Goal: Complete application form

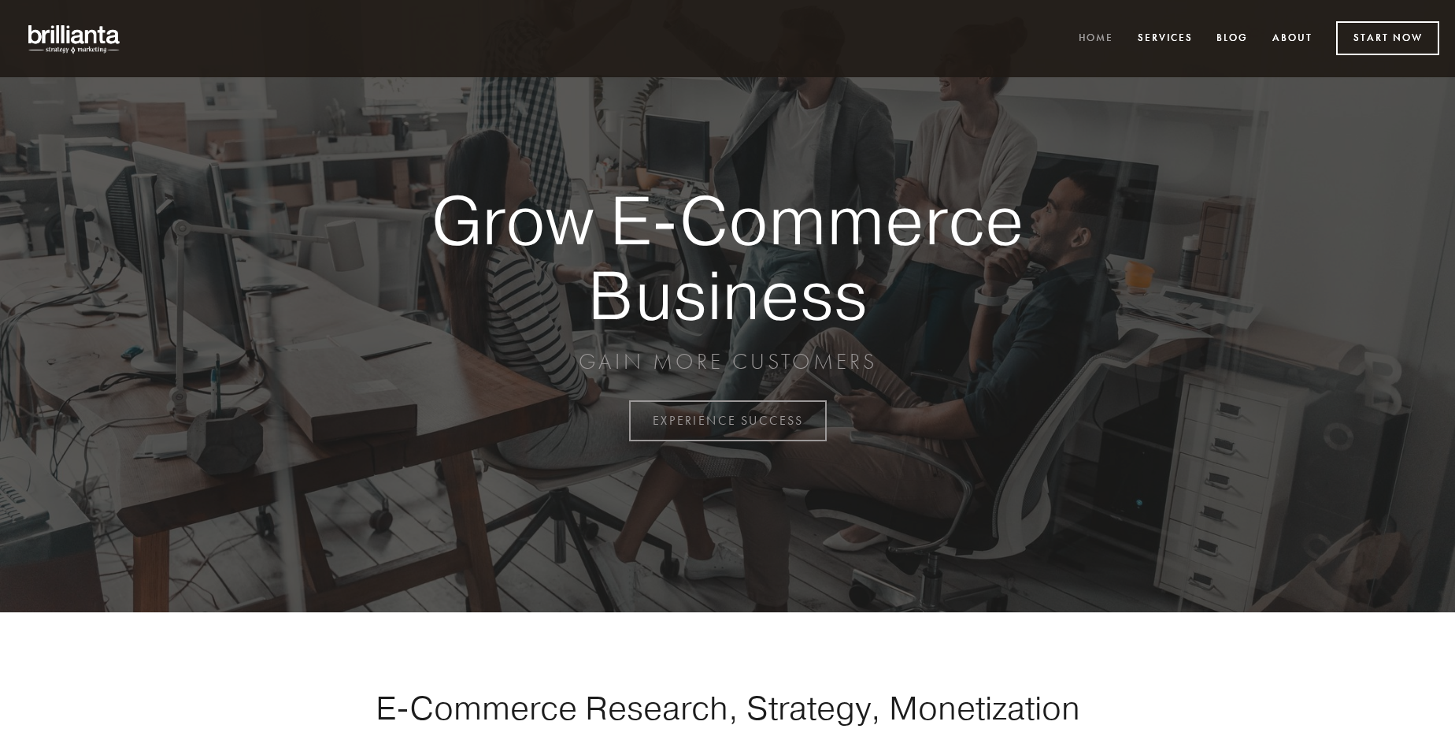
scroll to position [4128, 0]
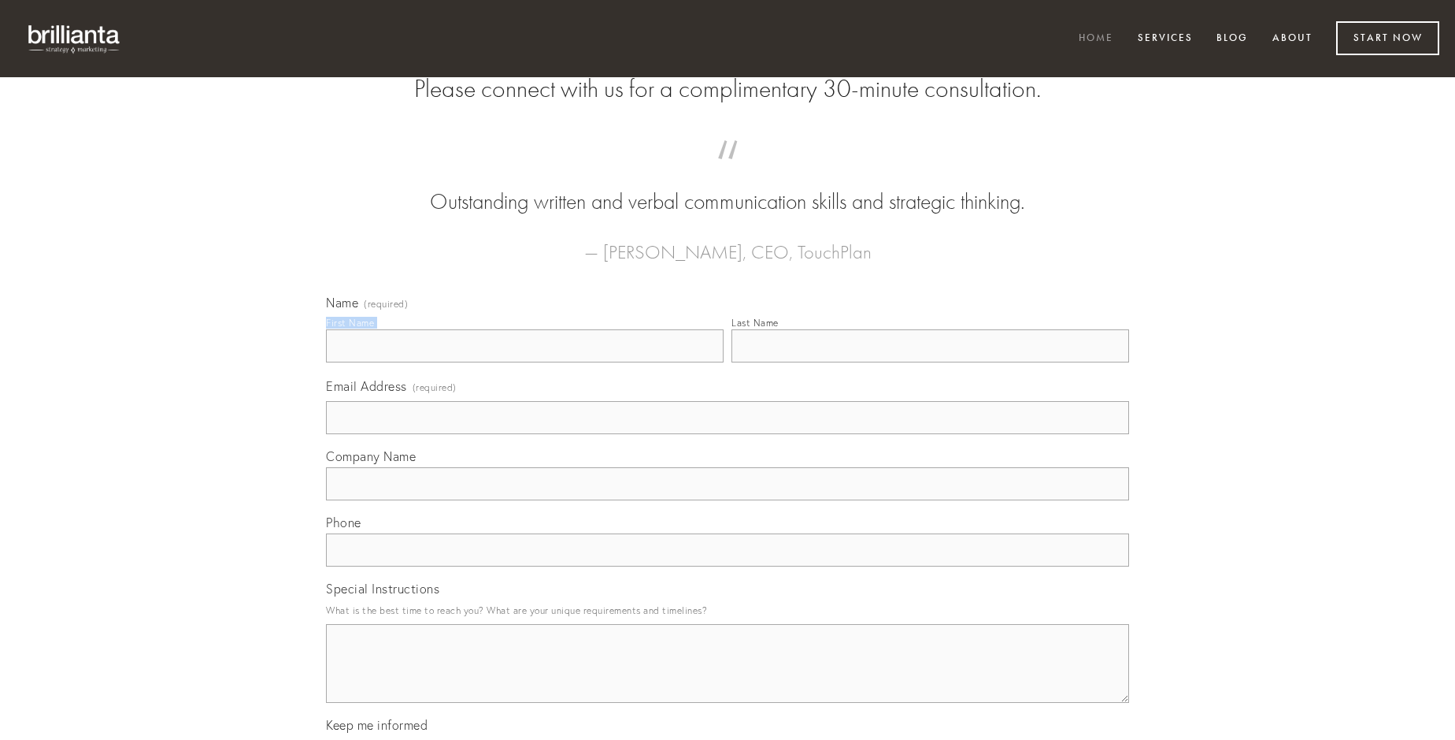
type input "[PERSON_NAME]"
click at [930, 362] on input "Last Name" at bounding box center [931, 345] width 398 height 33
type input "[PERSON_NAME]"
click at [728, 434] on input "Email Address (required)" at bounding box center [727, 417] width 803 height 33
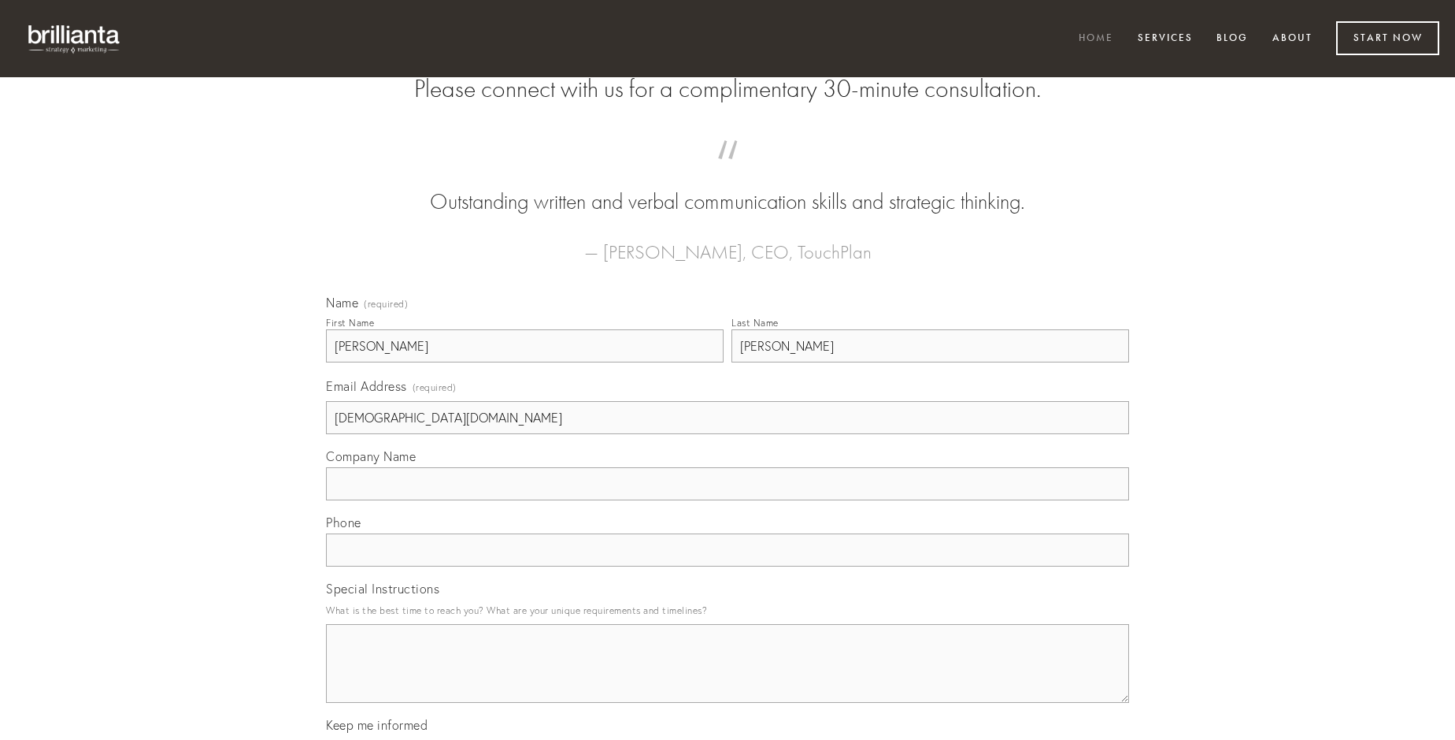
type input "[DEMOGRAPHIC_DATA][DOMAIN_NAME]"
click at [728, 500] on input "Company Name" at bounding box center [727, 483] width 803 height 33
type input "viridis"
click at [728, 566] on input "text" at bounding box center [727, 549] width 803 height 33
click at [728, 677] on textarea "Special Instructions" at bounding box center [727, 663] width 803 height 79
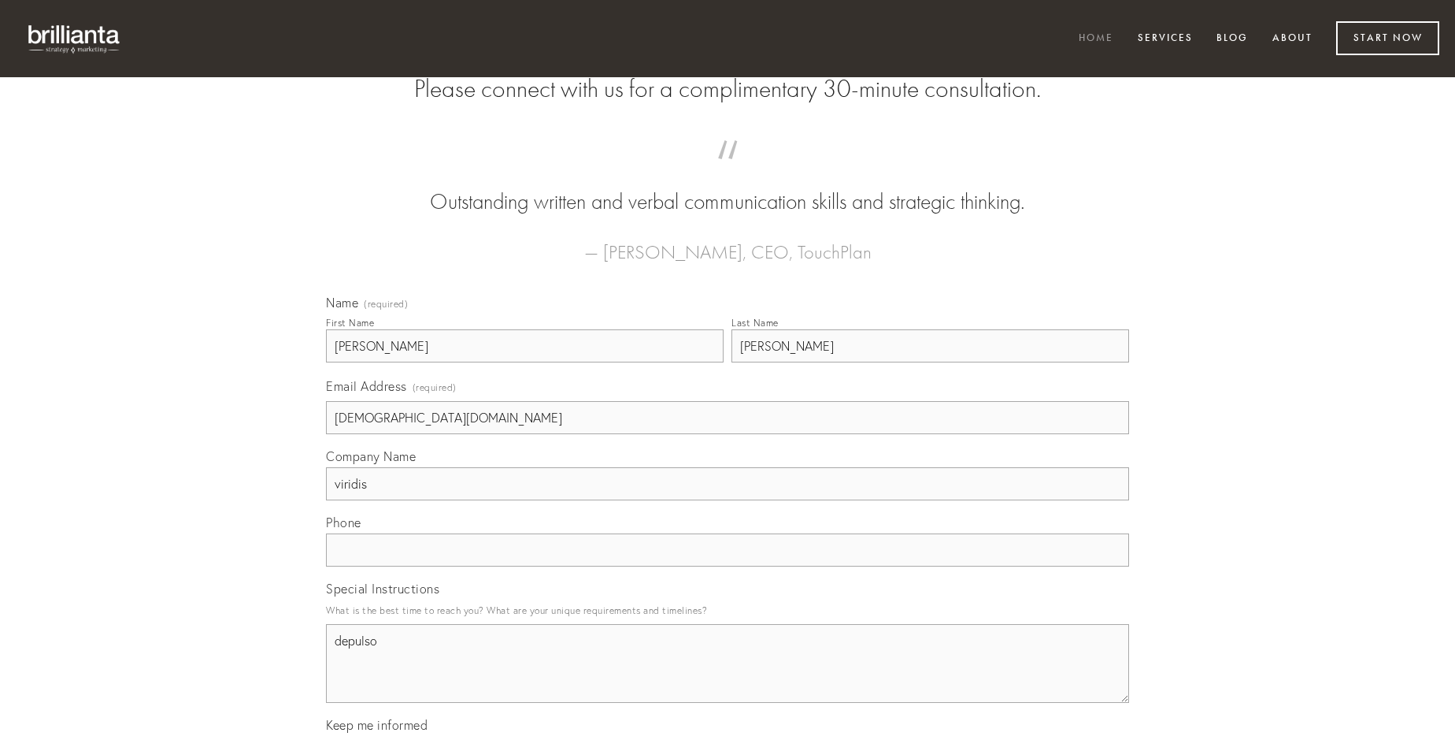
type textarea "depulso"
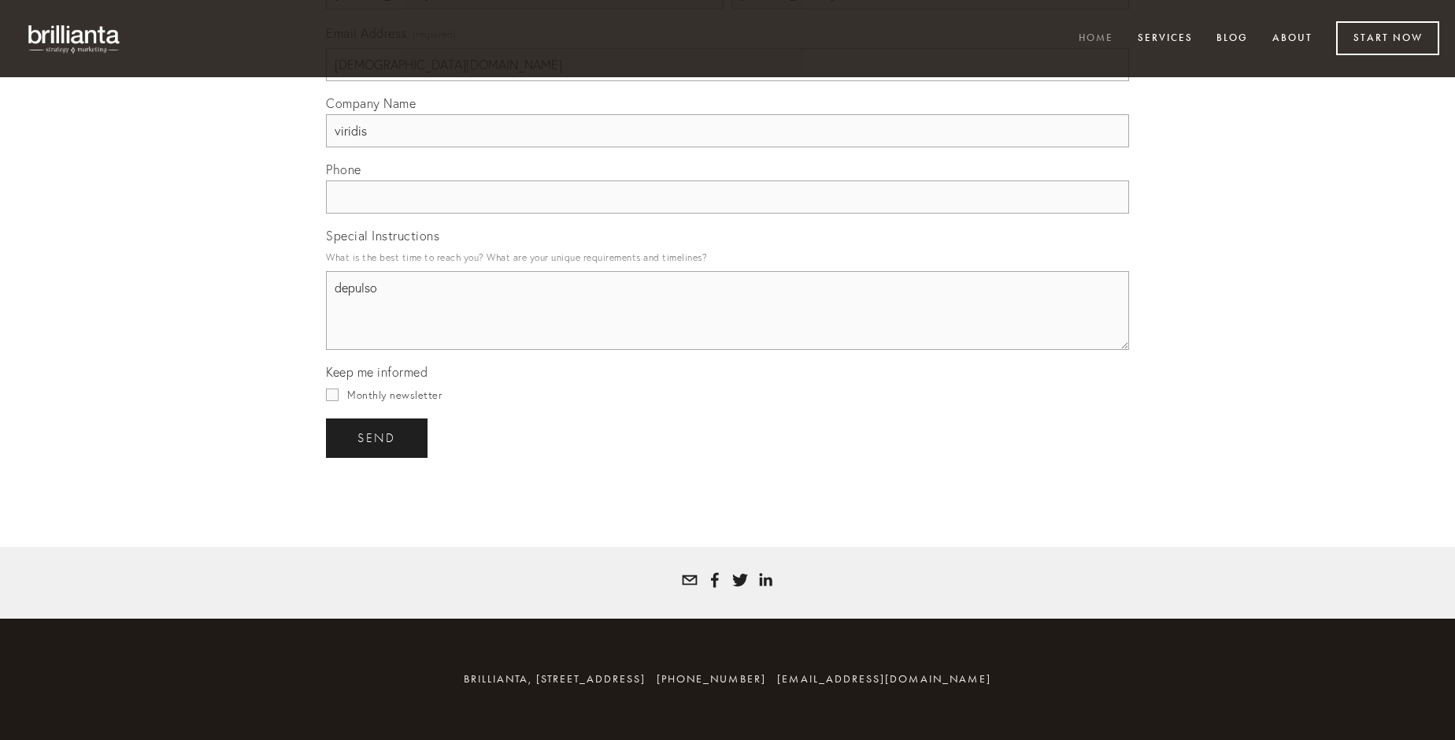
click at [378, 437] on span "send" at bounding box center [377, 438] width 39 height 14
